Goal: Register for event/course: Register for event/course

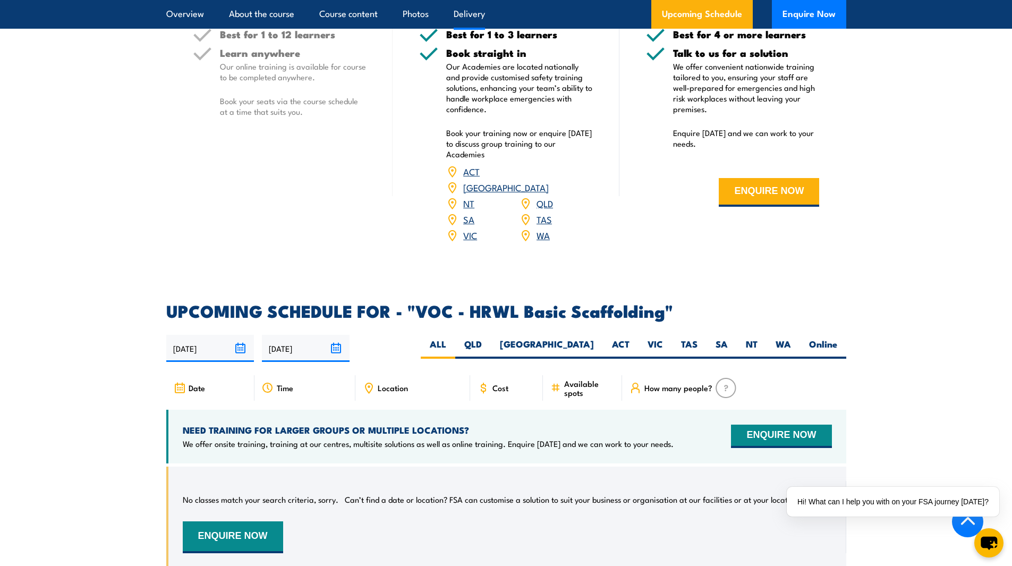
scroll to position [1328, 0]
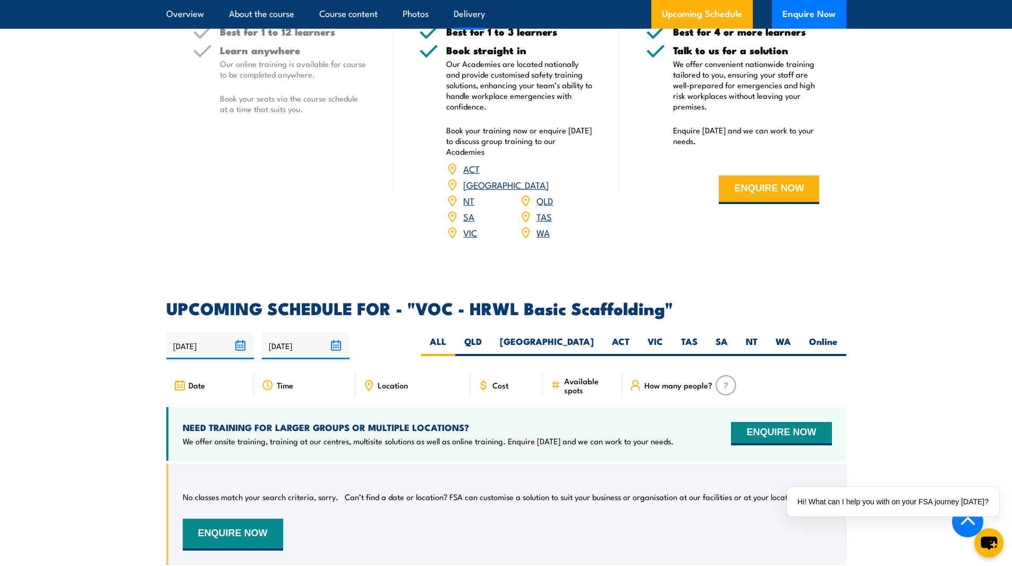
click at [545, 239] on link "WA" at bounding box center [543, 232] width 13 height 13
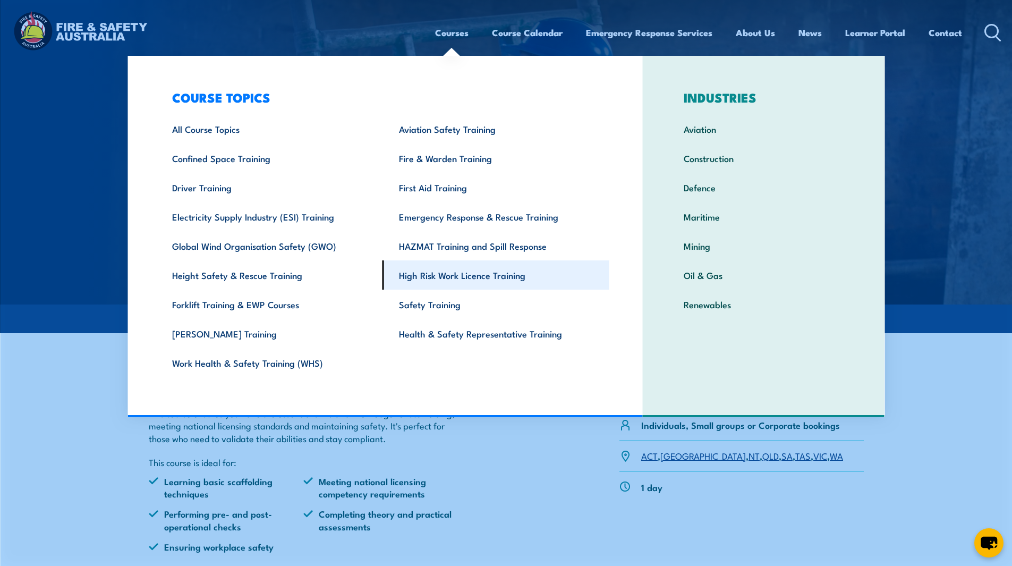
click at [427, 279] on link "High Risk Work Licence Training" at bounding box center [496, 274] width 227 height 29
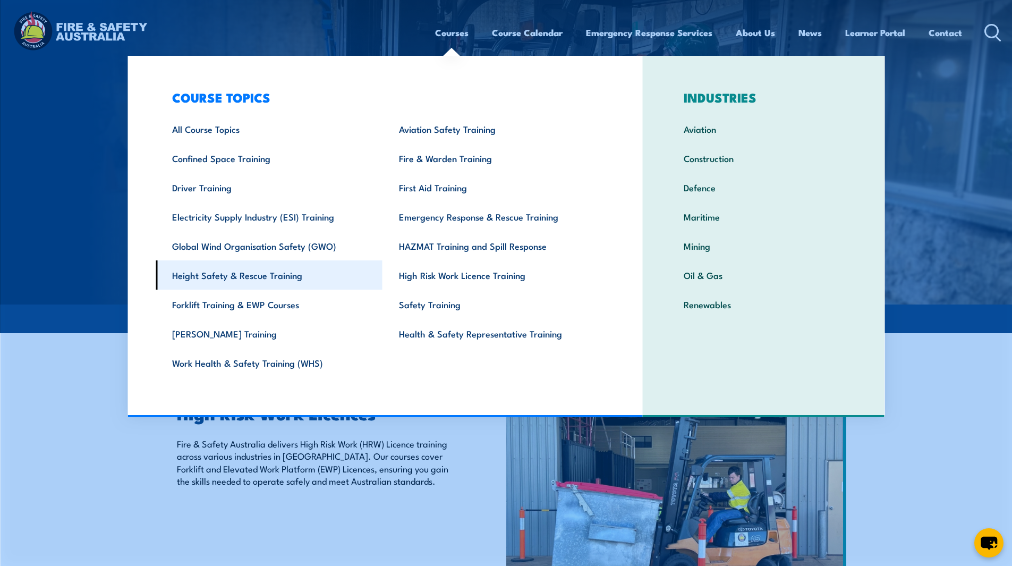
click at [231, 268] on link "Height Safety & Rescue Training" at bounding box center [269, 274] width 227 height 29
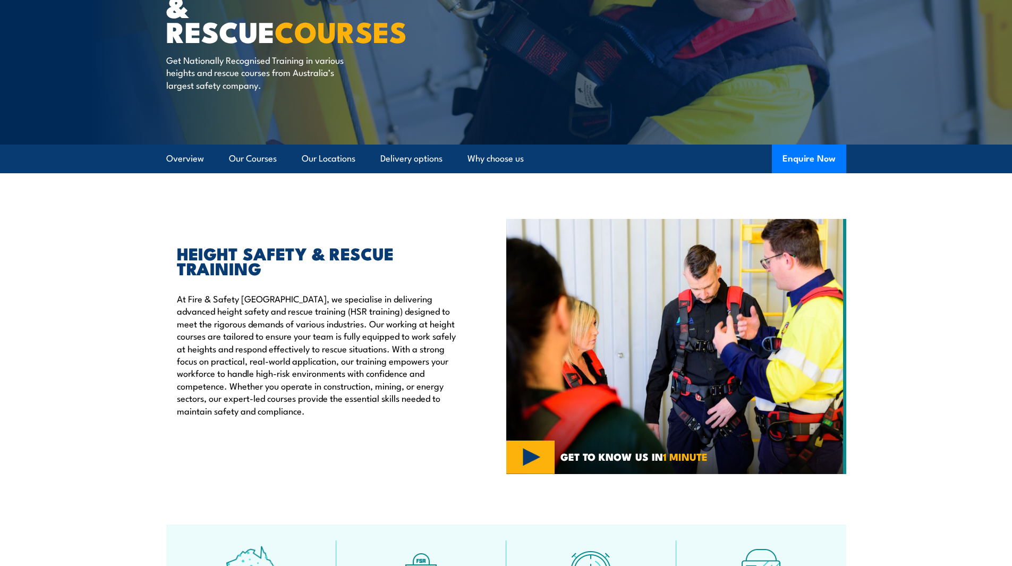
scroll to position [213, 0]
